Goal: Transaction & Acquisition: Purchase product/service

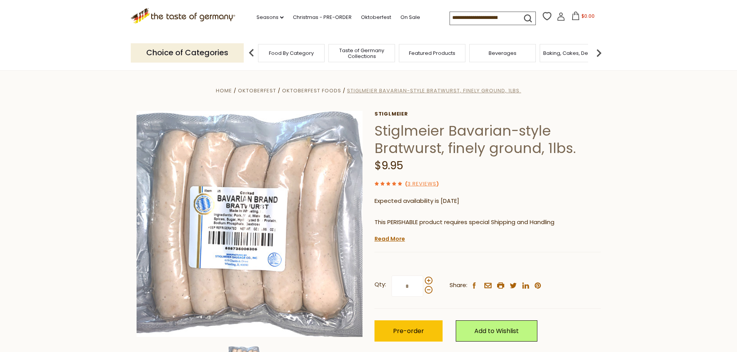
click at [442, 90] on span "Stiglmeier Bavarian-style Bratwurst, finely ground, 1lbs." at bounding box center [434, 90] width 174 height 7
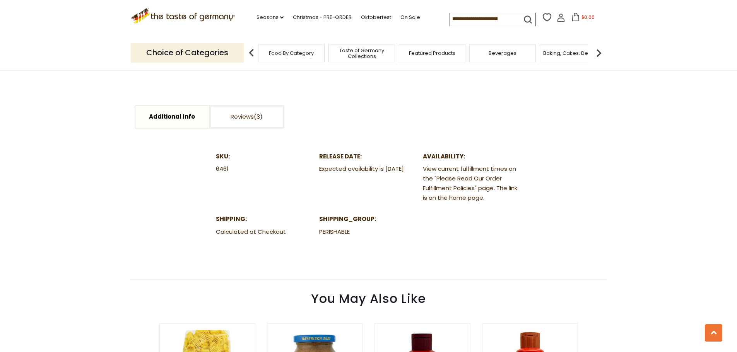
scroll to position [387, 0]
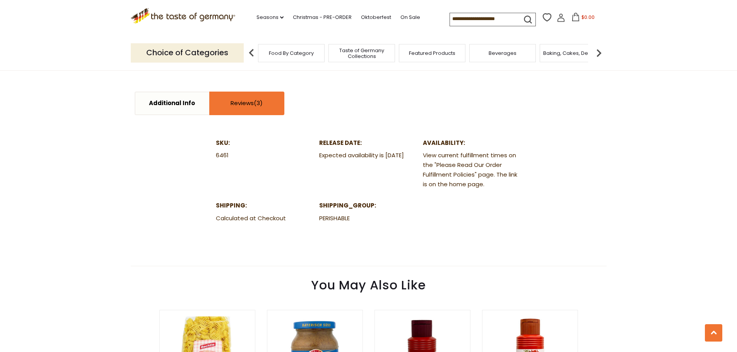
click at [246, 101] on link "Reviews" at bounding box center [246, 103] width 73 height 22
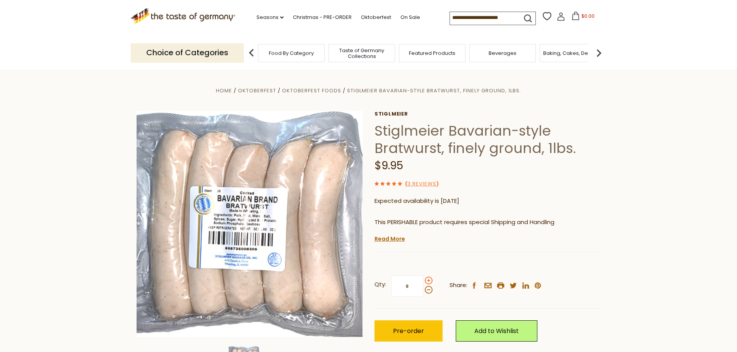
click at [429, 283] on span at bounding box center [429, 281] width 8 height 8
click at [423, 283] on input "*" at bounding box center [407, 286] width 32 height 21
click at [428, 283] on span at bounding box center [429, 281] width 8 height 8
click at [423, 283] on input "*" at bounding box center [407, 286] width 32 height 21
click at [428, 291] on span at bounding box center [429, 290] width 8 height 8
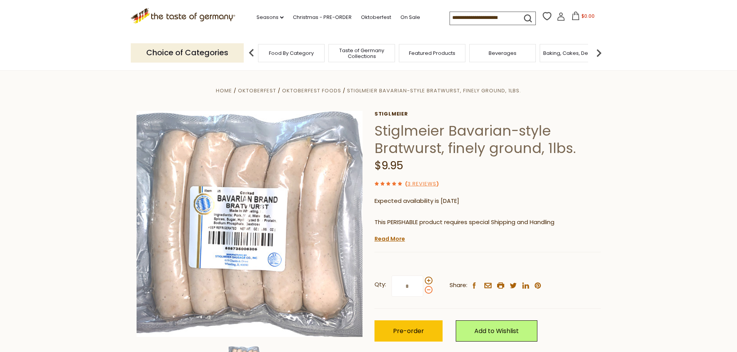
click at [423, 291] on input "*" at bounding box center [407, 286] width 32 height 21
type input "*"
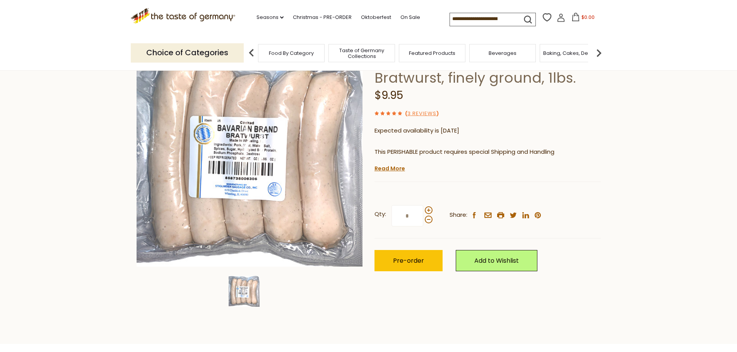
scroll to position [77, 0]
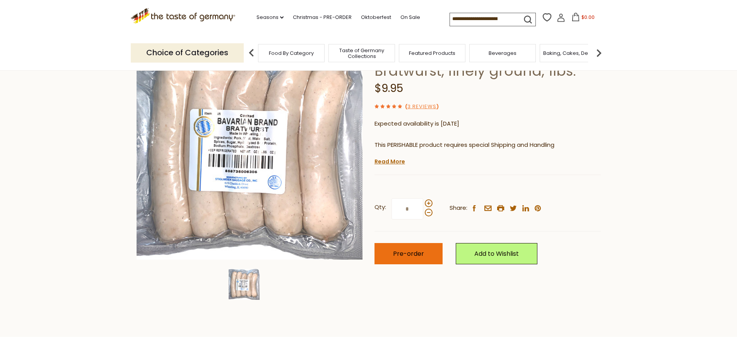
click at [405, 250] on span "Pre-order" at bounding box center [408, 253] width 31 height 9
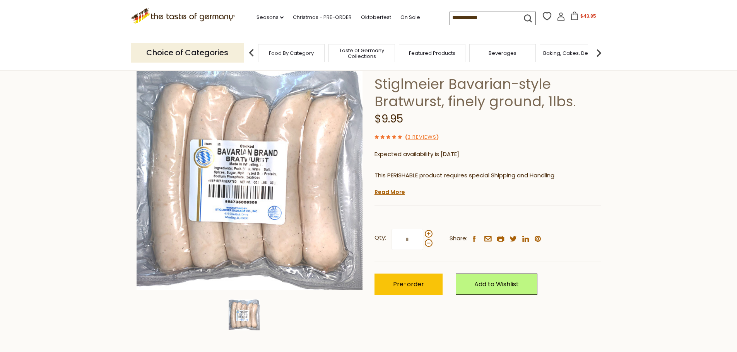
scroll to position [0, 0]
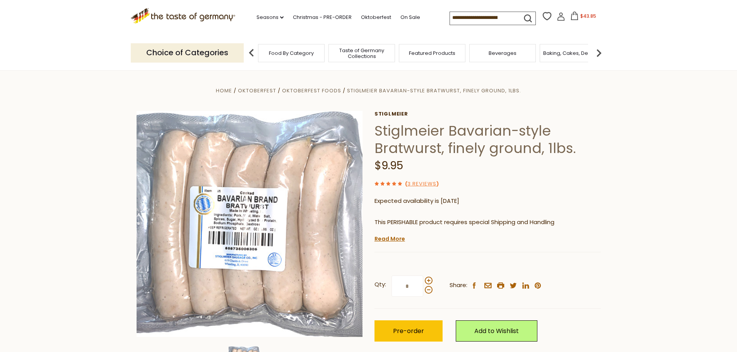
click at [557, 17] on icon at bounding box center [560, 16] width 9 height 9
